Goal: Transaction & Acquisition: Obtain resource

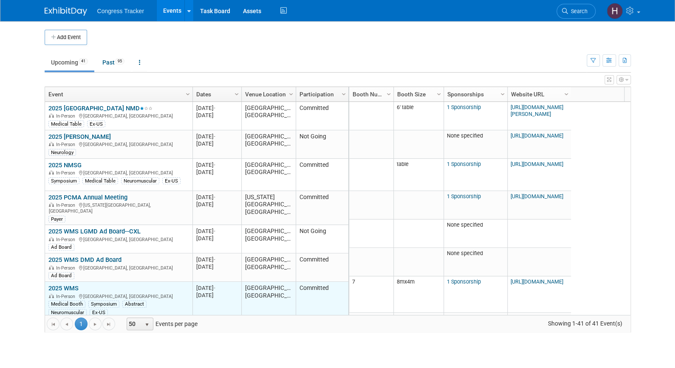
click at [67, 285] on link "2025 WMS" at bounding box center [63, 289] width 30 height 8
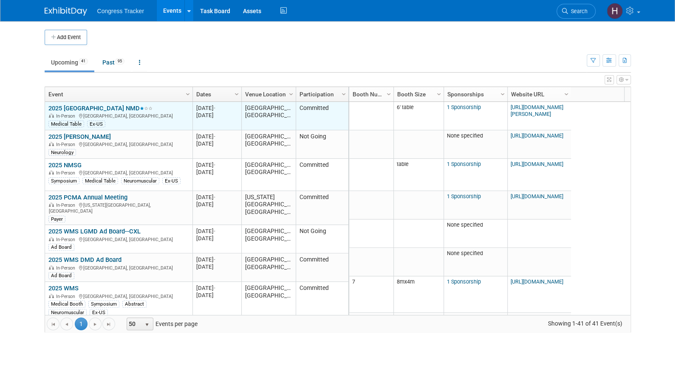
click at [75, 107] on link "2025 [GEOGRAPHIC_DATA] NMD" at bounding box center [100, 109] width 104 height 8
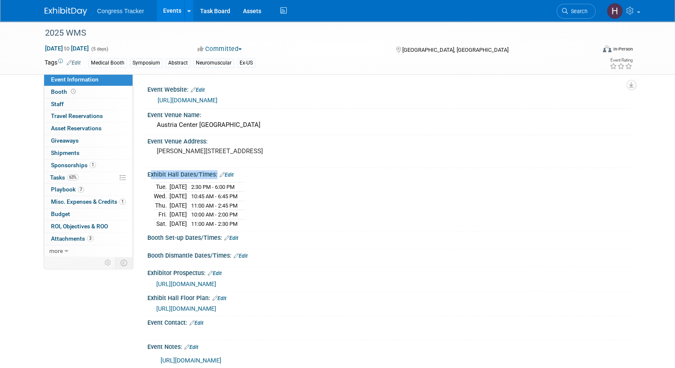
drag, startPoint x: 260, startPoint y: 223, endPoint x: 147, endPoint y: 176, distance: 122.1
click at [147, 176] on div "Exhibit Hall Dates/Times: Edit Tue. Oct 7, 2025 2:30 PM - 6:00 PM Wed. Oct 8, 2…" at bounding box center [387, 199] width 487 height 63
copy div "Exhibit Hall Dates/Times: Edit"
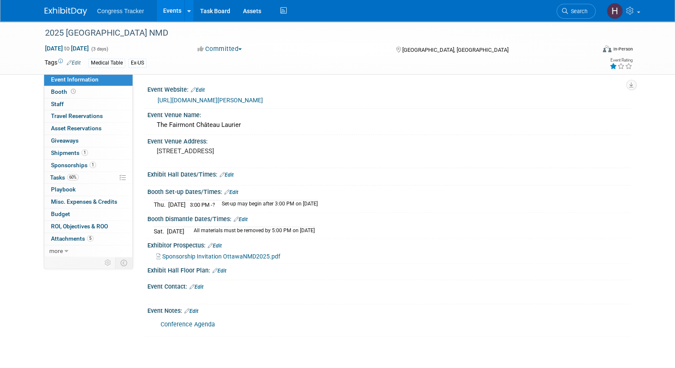
drag, startPoint x: 152, startPoint y: 209, endPoint x: 355, endPoint y: 213, distance: 202.7
click at [355, 210] on div "Thu. Sep 11, 2025 3:00 PM - ? Set-up may begin after 3:00 PM on September 11 Sa…" at bounding box center [389, 203] width 484 height 14
copy div
click at [53, 235] on span "Attachments 5" at bounding box center [72, 238] width 42 height 7
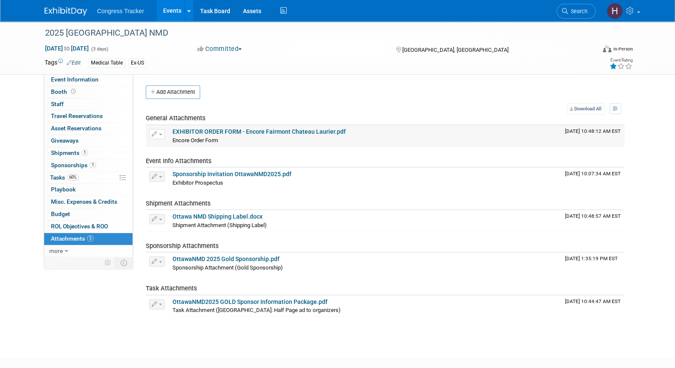
click at [201, 130] on link "EXHIBITOR ORDER FORM - Encore Fairmont Chateau Laurier.pdf" at bounding box center [259, 131] width 173 height 7
click at [71, 10] on img at bounding box center [66, 11] width 42 height 8
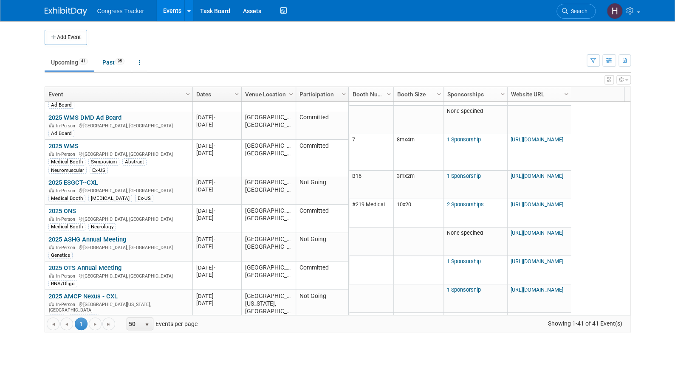
scroll to position [98, 0]
